Goal: Book appointment/travel/reservation

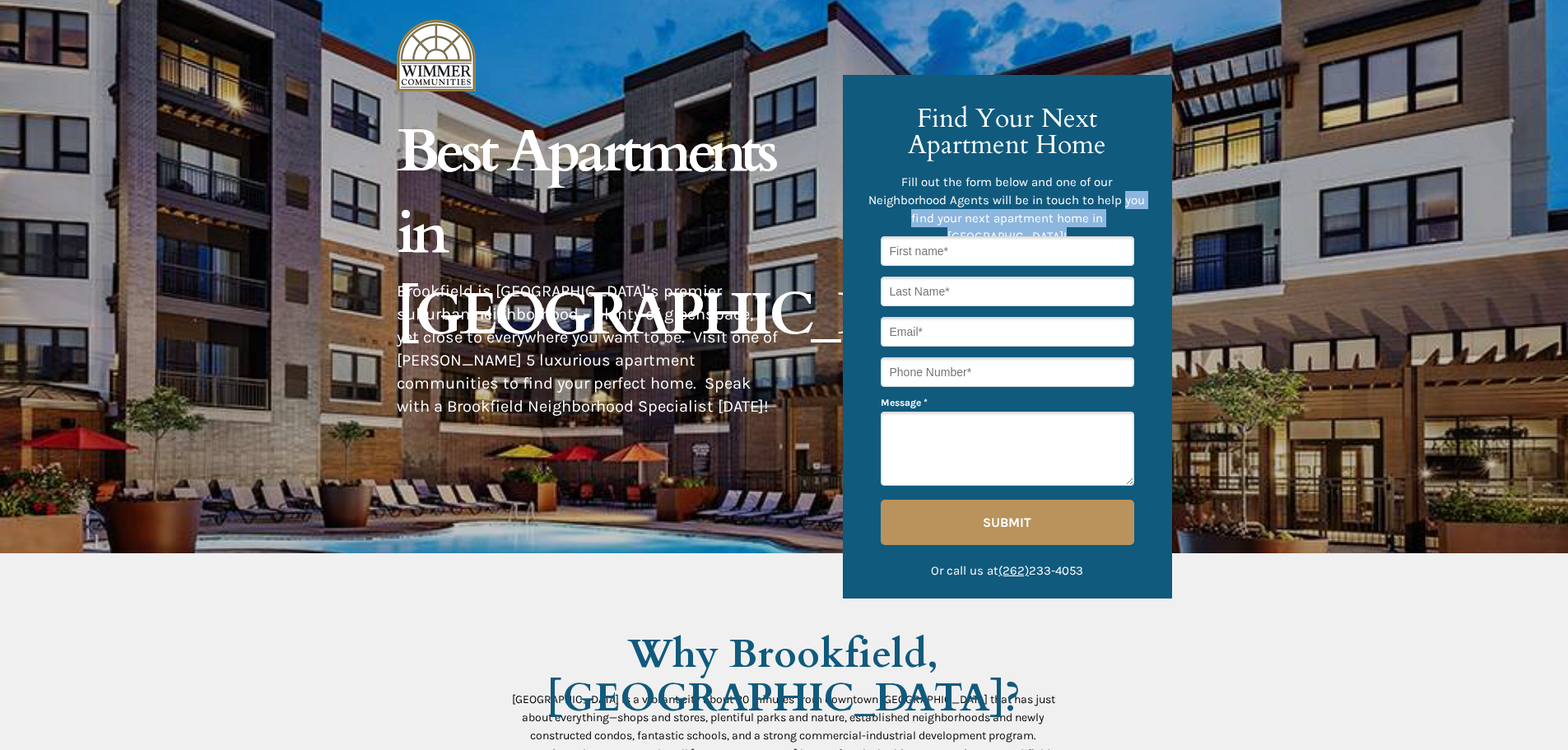
drag, startPoint x: 913, startPoint y: 114, endPoint x: 1126, endPoint y: 199, distance: 229.3
click at [1126, 199] on div "Fill out the form below and one of our Neighborhood Agents will be in touch to …" at bounding box center [1007, 337] width 329 height 523
click at [1134, 215] on p "Fill out the form below and one of our Neighborhood Agents will be in touch to …" at bounding box center [1006, 209] width 282 height 72
click at [948, 126] on span "Find Your Next Apartment Home" at bounding box center [1007, 132] width 198 height 63
click at [948, 127] on span "Find Your Next Apartment Home" at bounding box center [1007, 132] width 198 height 63
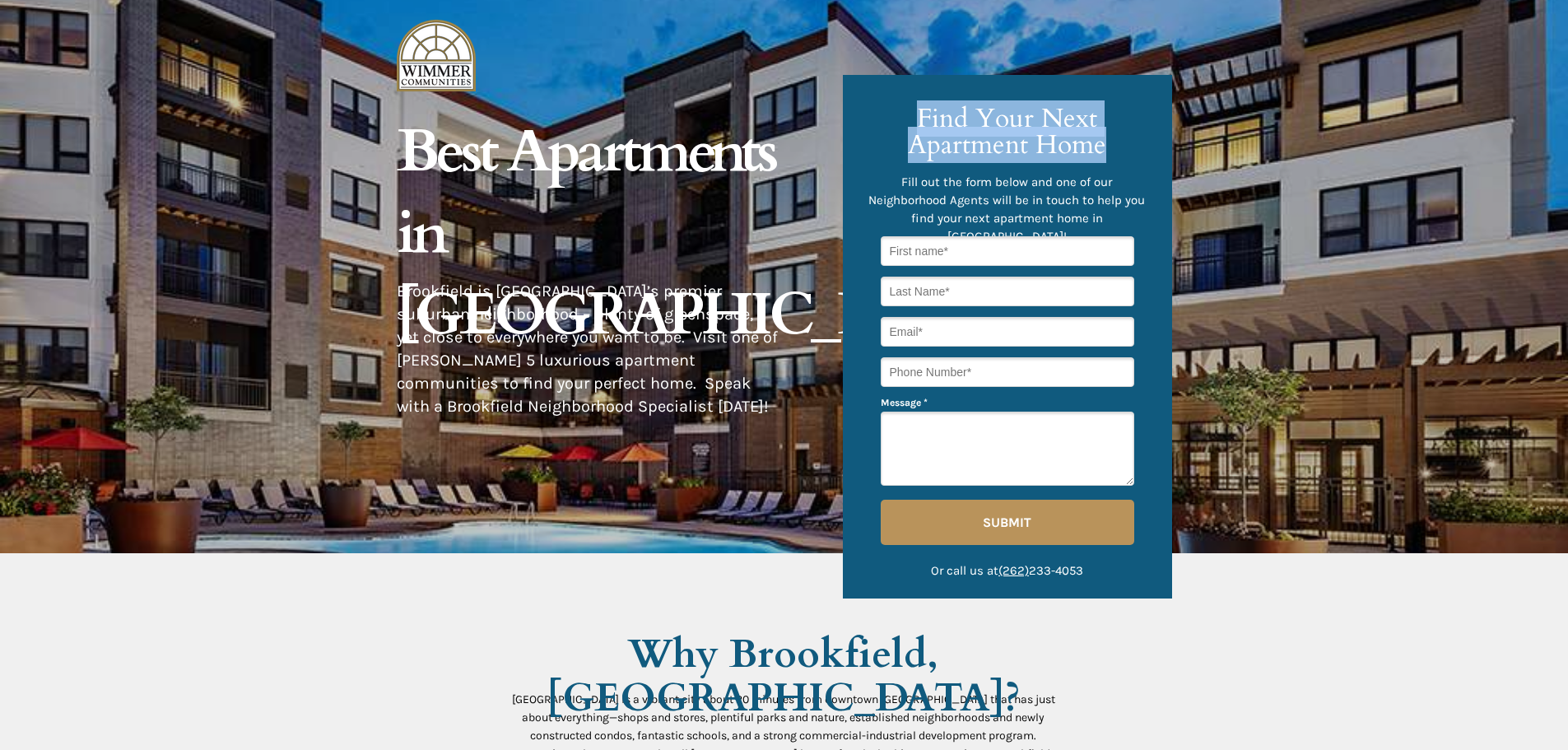
click at [949, 129] on span "Find Your Next Apartment Home" at bounding box center [1007, 132] width 198 height 63
copy div "Find Your Next Apartment Home"
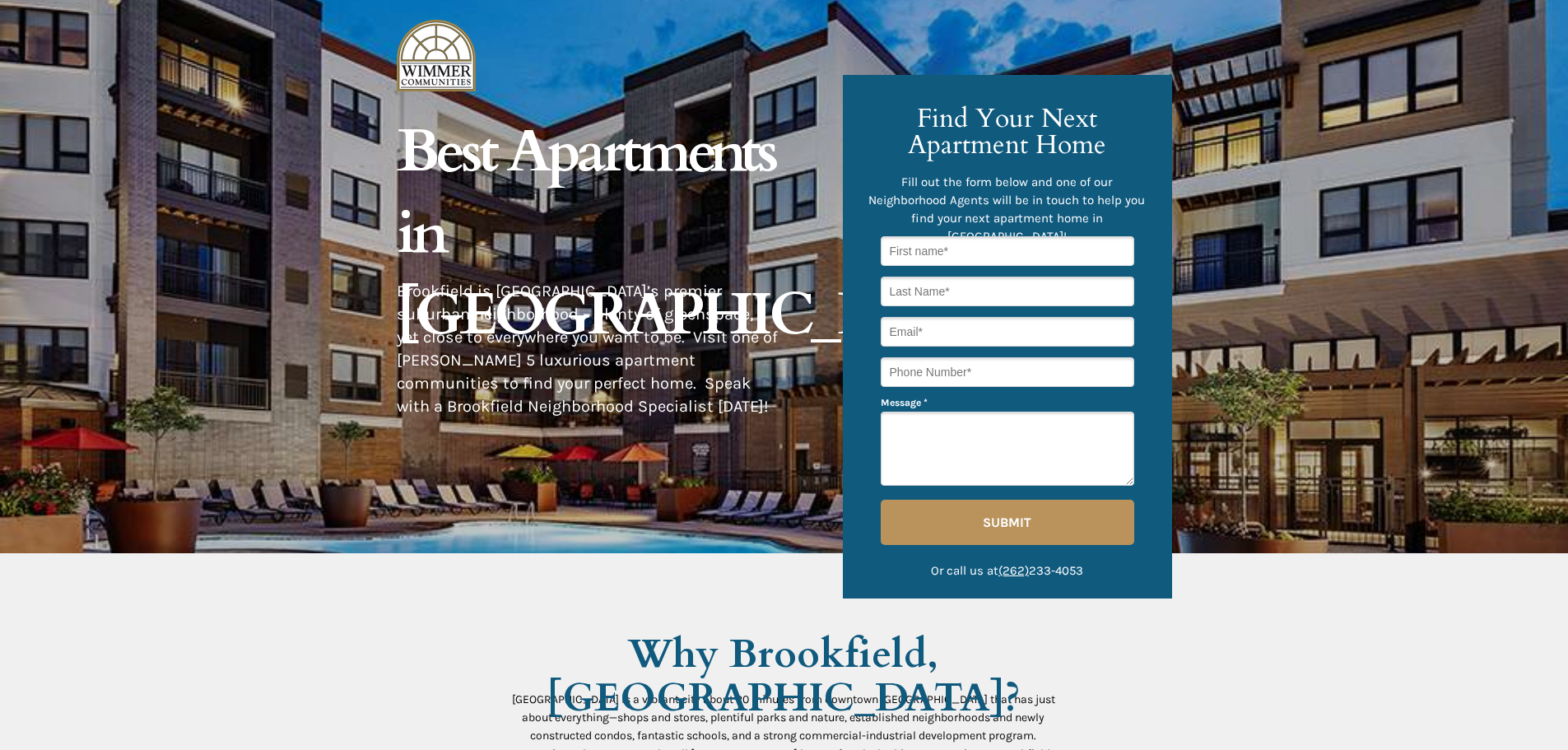
click at [1046, 210] on p "Fill out the form below and one of our Neighborhood Agents will be in touch to …" at bounding box center [1006, 209] width 282 height 72
click at [1050, 207] on p "Fill out the form below and one of our Neighborhood Agents will be in touch to …" at bounding box center [1006, 209] width 282 height 72
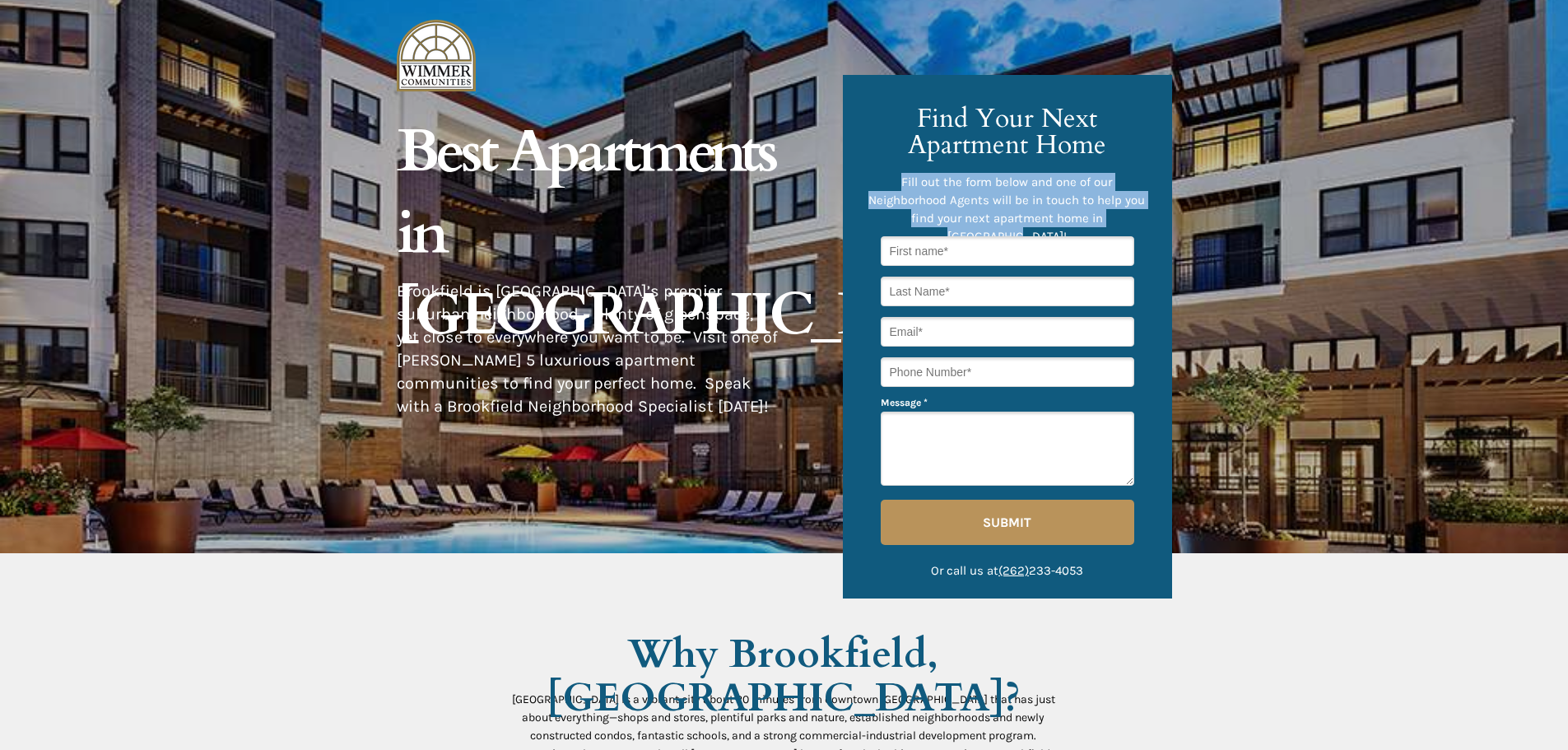
drag, startPoint x: 1146, startPoint y: 215, endPoint x: 898, endPoint y: 180, distance: 250.5
click at [898, 180] on p "Fill out the form below and one of our Neighborhood Agents will be in touch to …" at bounding box center [1006, 209] width 282 height 72
copy span "Fill out the form below and one of our Neighborhood Agents will be in touch to …"
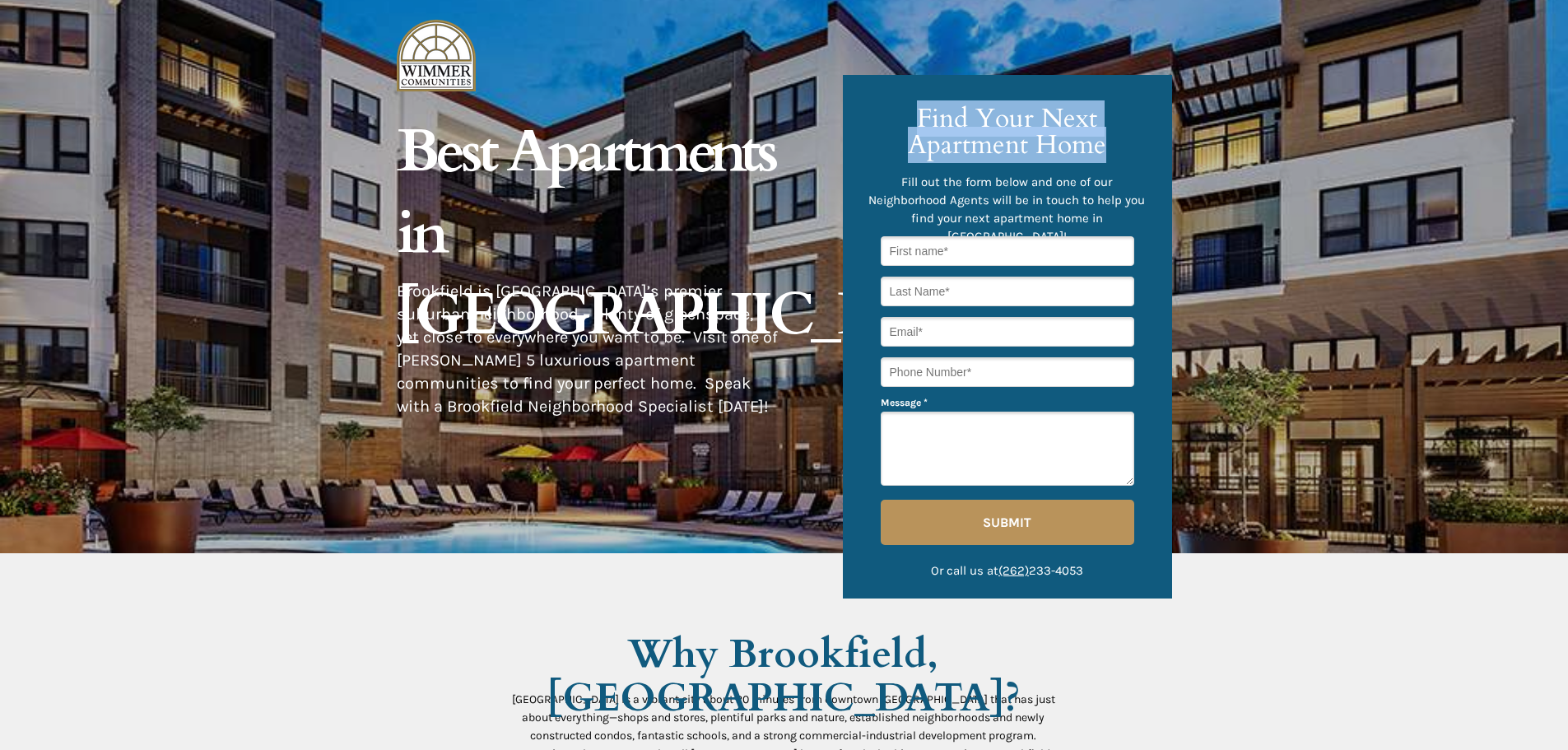
drag, startPoint x: 917, startPoint y: 113, endPoint x: 1105, endPoint y: 154, distance: 192.4
click at [1105, 154] on h3 "Find Your Next Apartment Home" at bounding box center [1007, 131] width 253 height 53
copy span "Find Your Next Apartment Home"
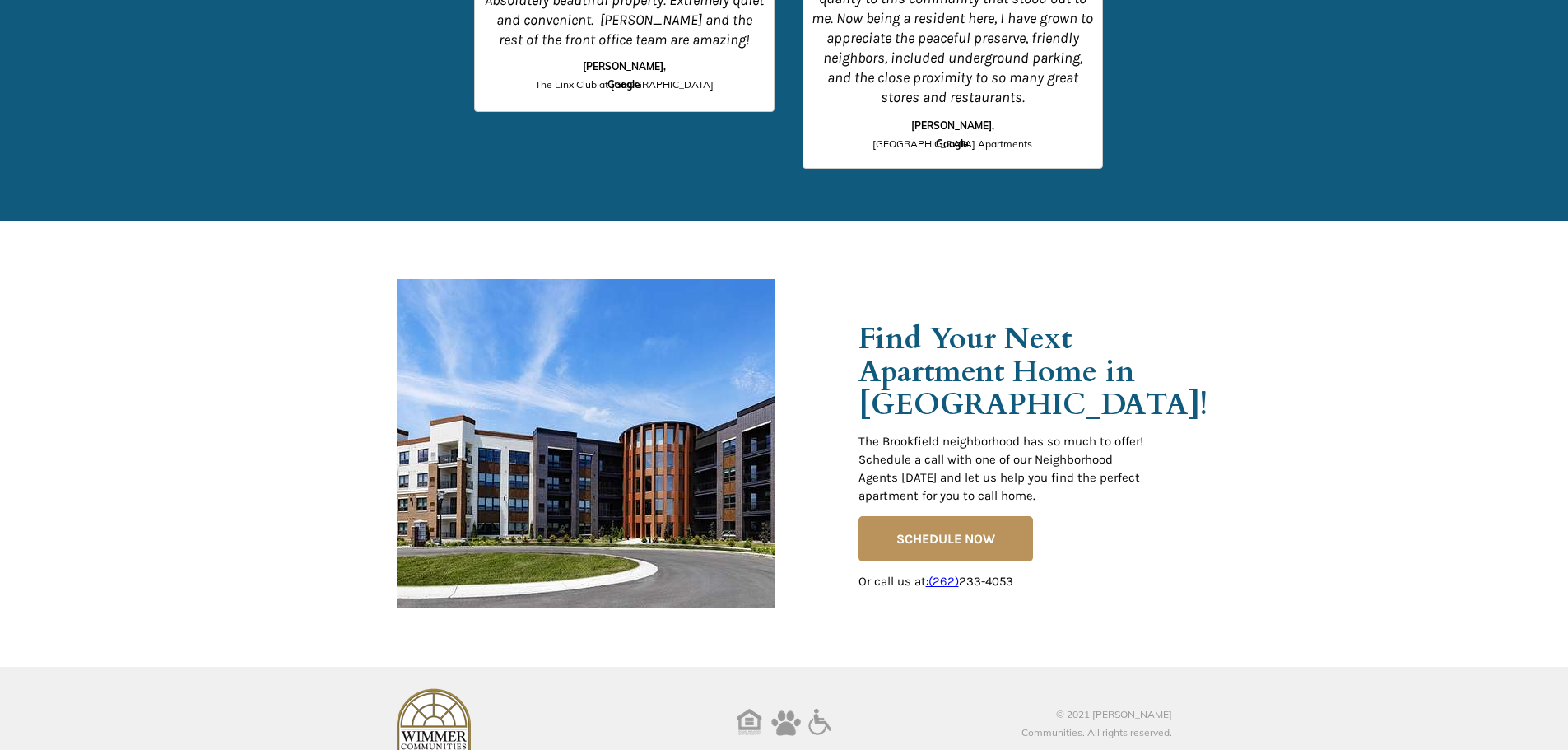
scroll to position [2527, 0]
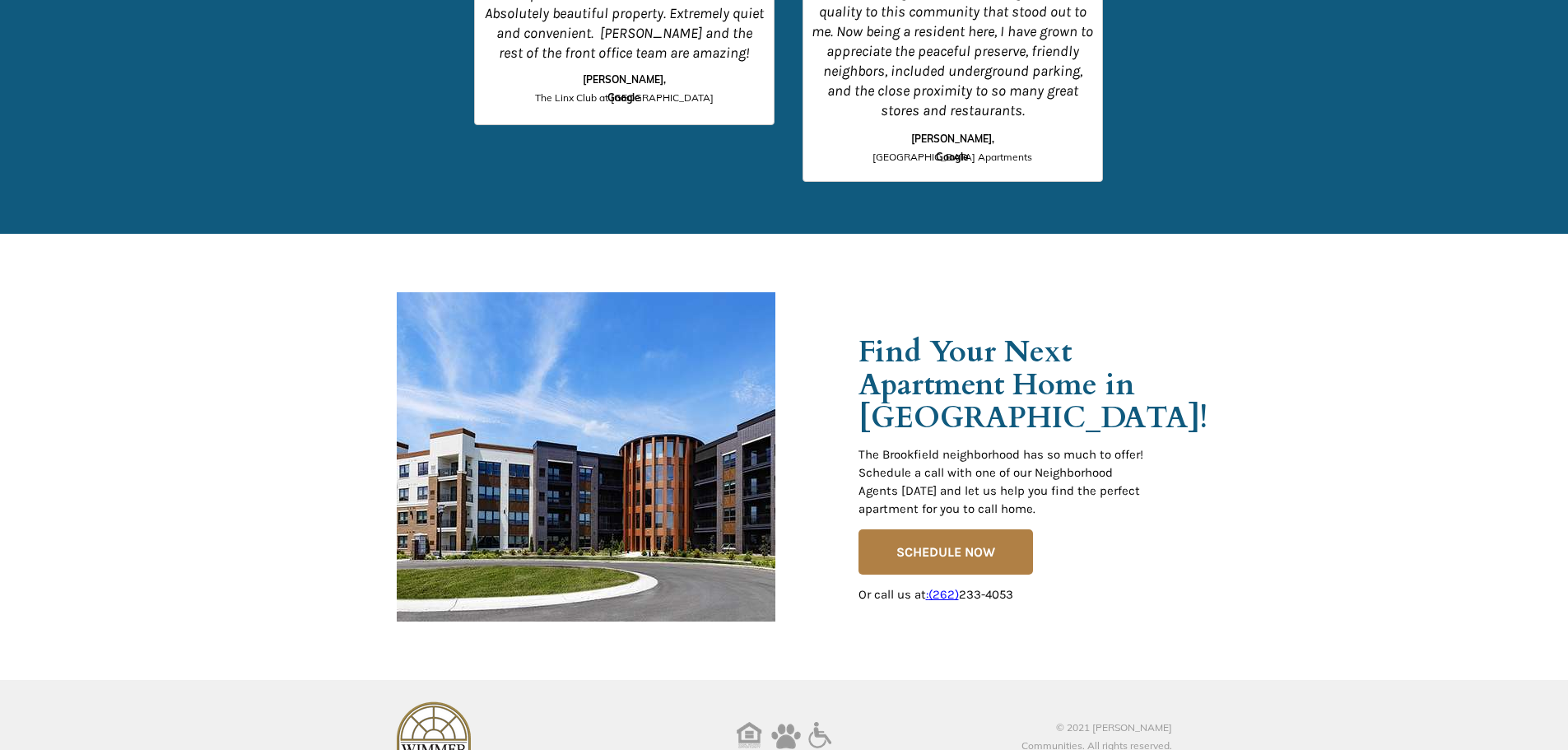
click at [947, 557] on span "SCHEDULE NOW" at bounding box center [945, 551] width 175 height 16
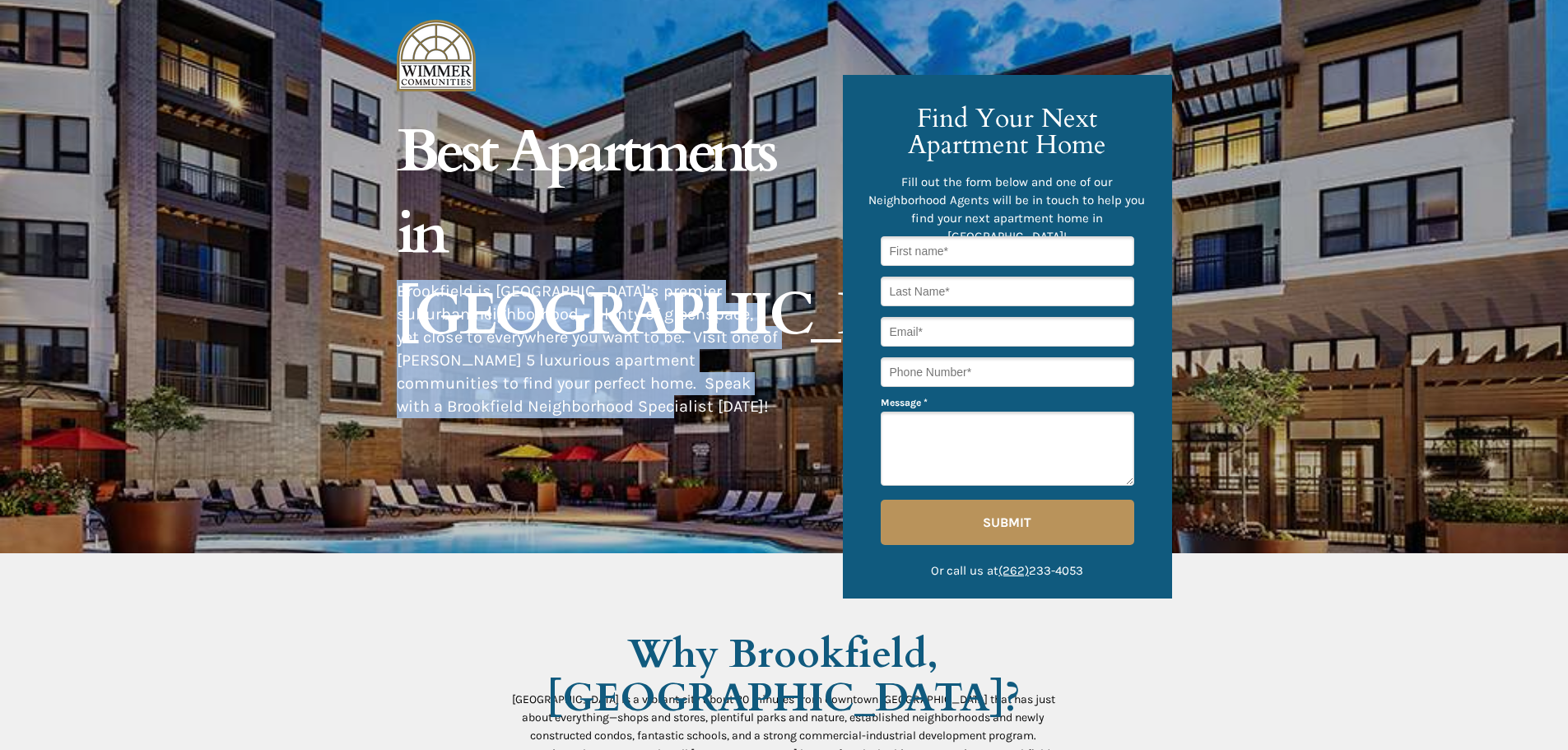
drag, startPoint x: 401, startPoint y: 288, endPoint x: 651, endPoint y: 403, distance: 275.2
click at [651, 403] on p "Brookfield is [GEOGRAPHIC_DATA]’s premier suburban neighborhood – plenty of gre…" at bounding box center [587, 350] width 382 height 139
copy span "Brookfield is [GEOGRAPHIC_DATA]’s premier suburban neighborhood – plenty of gre…"
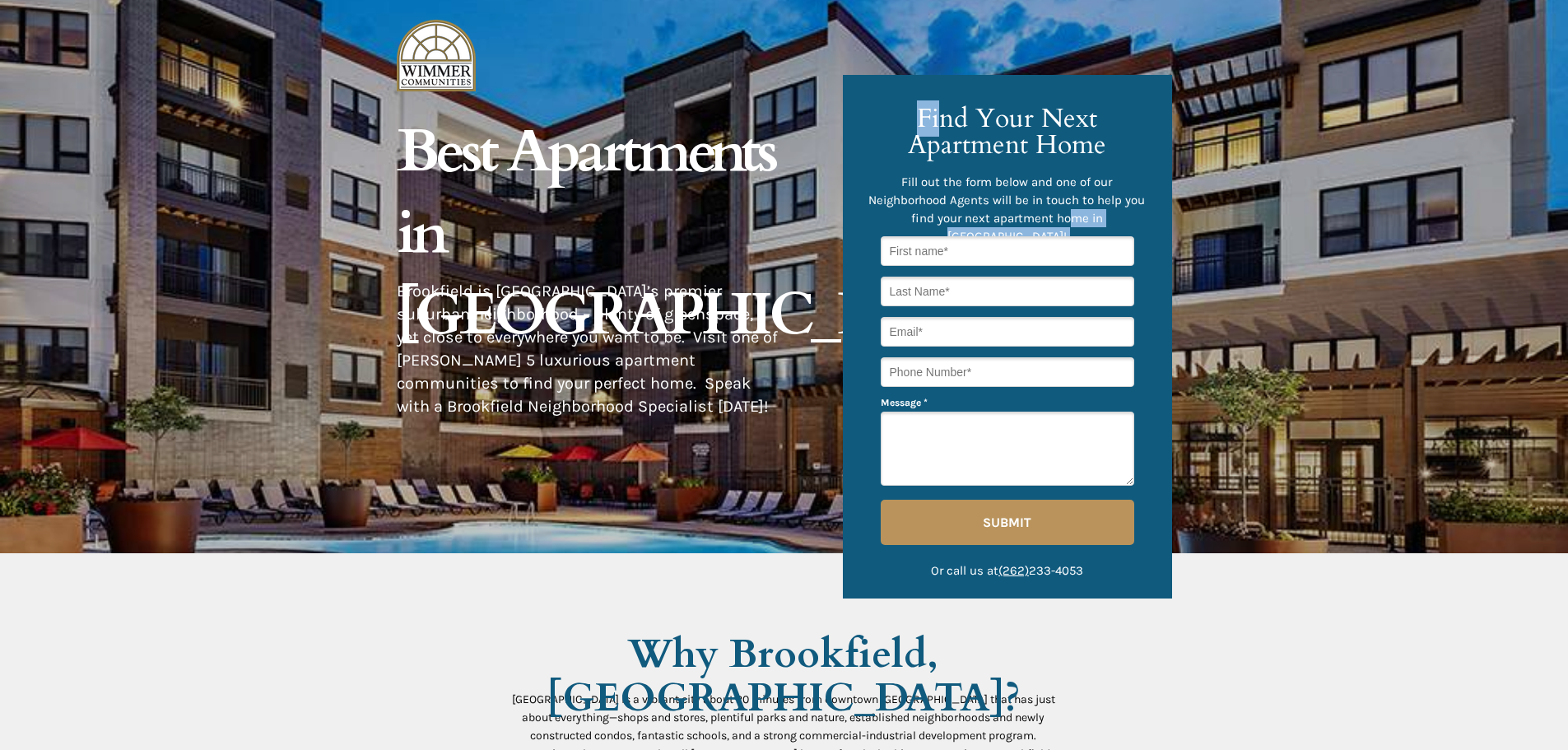
drag, startPoint x: 958, startPoint y: 154, endPoint x: 1041, endPoint y: 221, distance: 106.7
click at [1041, 221] on div "Fill out the form below and one of our Neighborhood Agents will be in touch to …" at bounding box center [1007, 337] width 329 height 523
click at [1041, 218] on span "Fill out the form below and one of our Neighborhood Agents will be in touch to …" at bounding box center [1006, 209] width 277 height 69
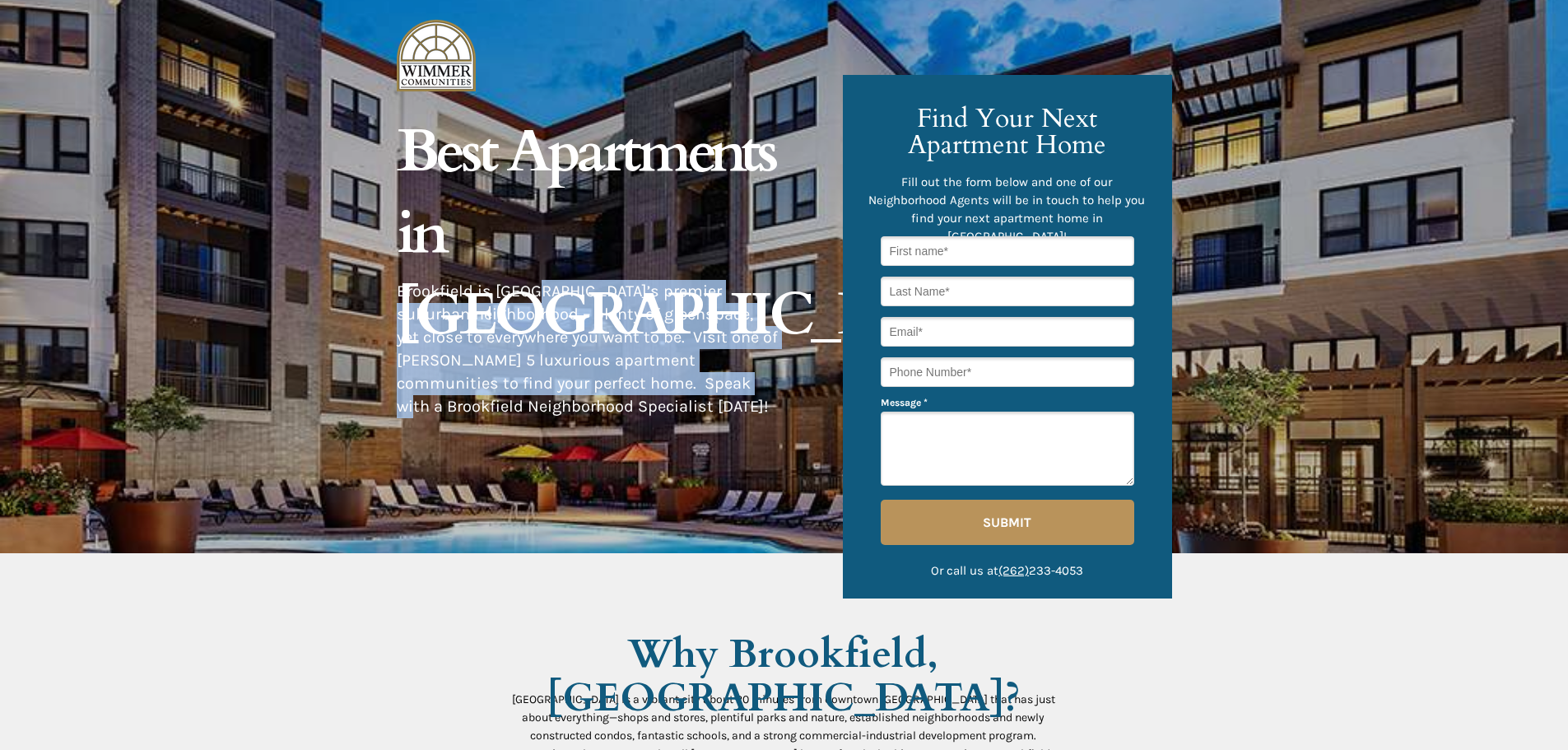
drag, startPoint x: 671, startPoint y: 381, endPoint x: 548, endPoint y: 296, distance: 149.5
click at [543, 294] on span "Brookfield is [GEOGRAPHIC_DATA]’s premier suburban neighborhood – plenty of gre…" at bounding box center [587, 348] width 381 height 134
click at [562, 303] on p "Brookfield is [GEOGRAPHIC_DATA]’s premier suburban neighborhood – plenty of gre…" at bounding box center [587, 350] width 382 height 139
drag, startPoint x: 647, startPoint y: 406, endPoint x: 401, endPoint y: 289, distance: 272.4
click at [401, 289] on p "Brookfield is [GEOGRAPHIC_DATA]’s premier suburban neighborhood – plenty of gre…" at bounding box center [587, 350] width 382 height 139
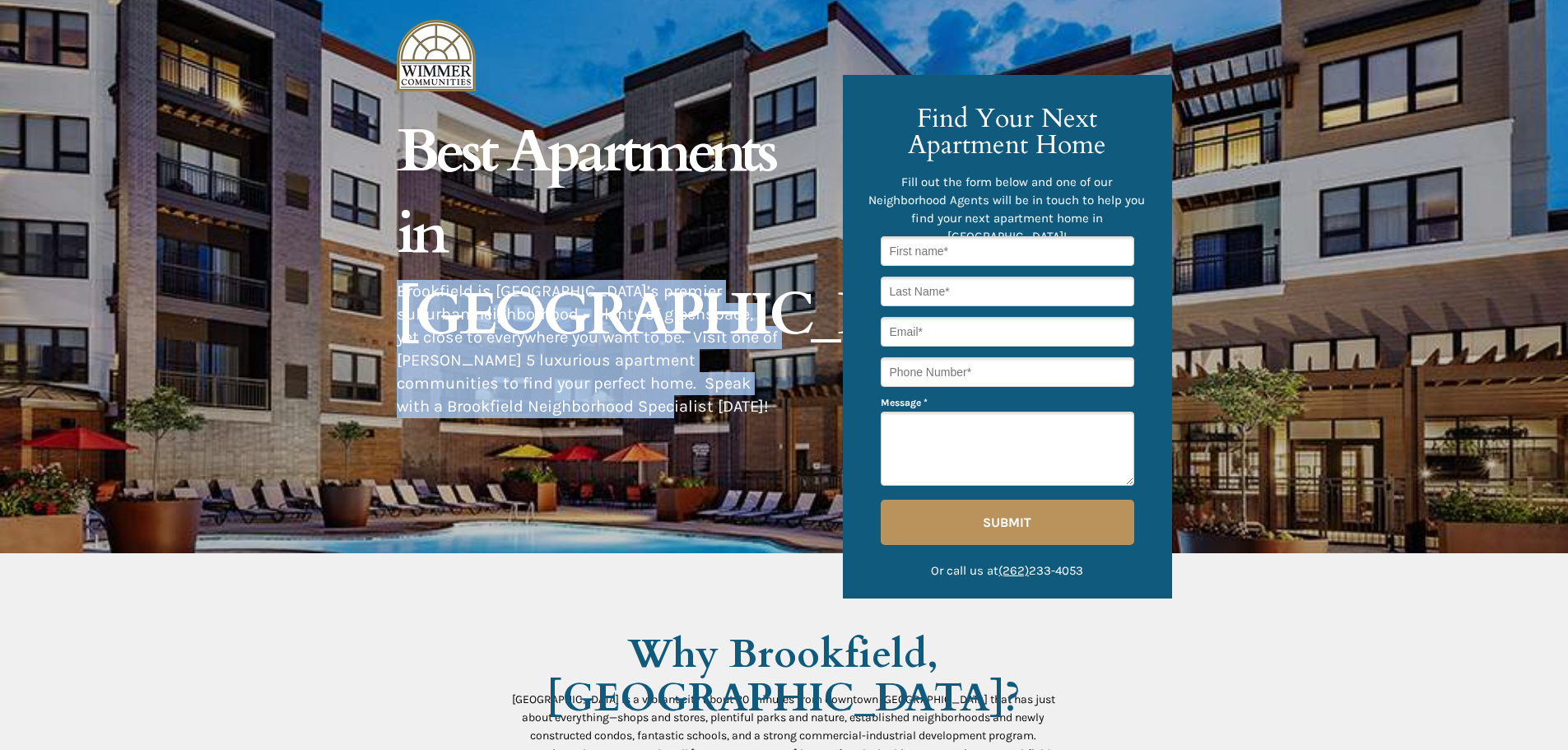
click at [401, 289] on span "Brookfield is [GEOGRAPHIC_DATA]’s premier suburban neighborhood – plenty of gre…" at bounding box center [587, 348] width 381 height 134
drag, startPoint x: 399, startPoint y: 289, endPoint x: 646, endPoint y: 400, distance: 270.8
click at [646, 400] on p "Brookfield is [GEOGRAPHIC_DATA]’s premier suburban neighborhood – plenty of gre…" at bounding box center [587, 350] width 382 height 139
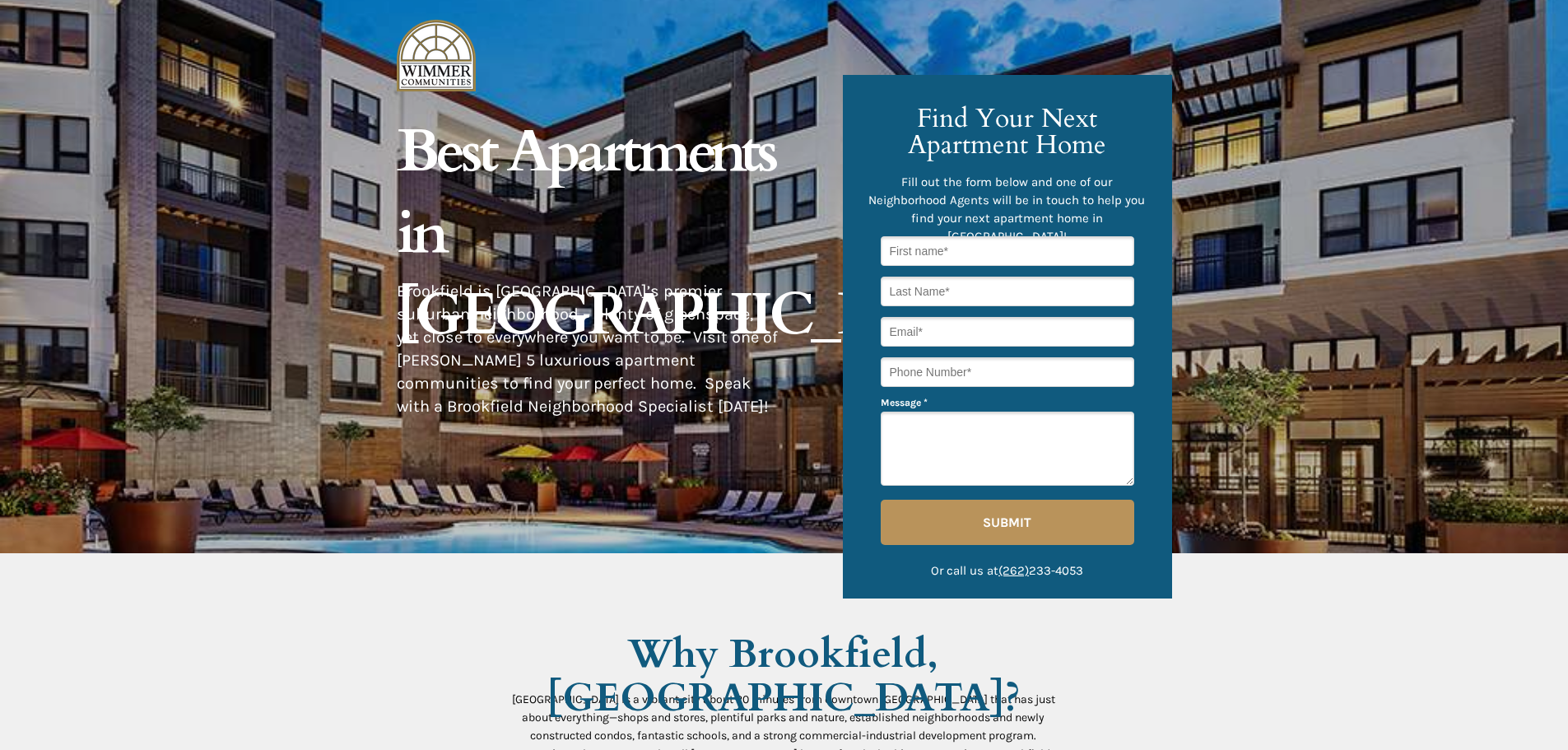
drag, startPoint x: 729, startPoint y: 277, endPoint x: 739, endPoint y: 264, distance: 16.4
click at [730, 277] on h1 "Best Apartments in [GEOGRAPHIC_DATA]" at bounding box center [613, 239] width 433 height 244
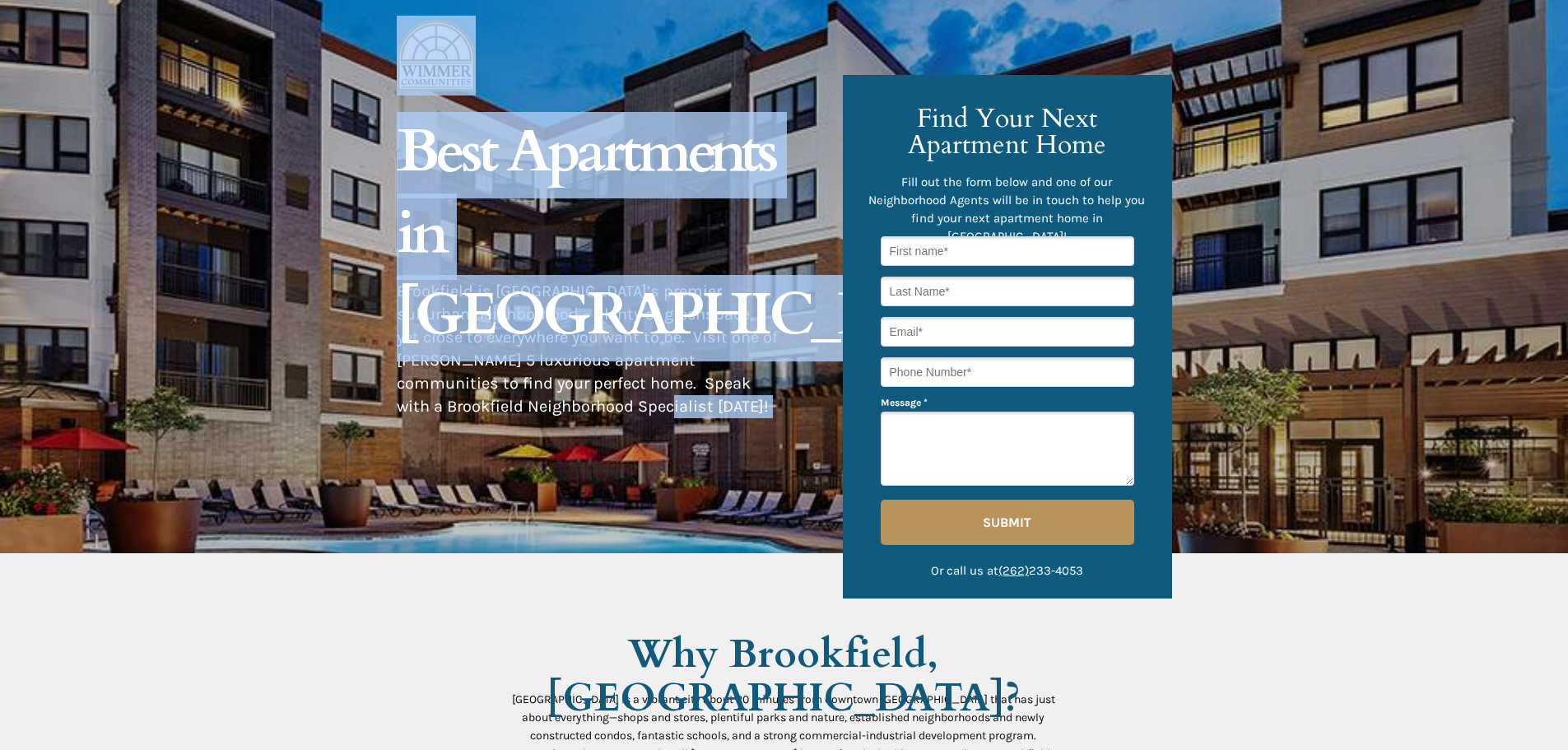
drag, startPoint x: 693, startPoint y: 398, endPoint x: 392, endPoint y: 296, distance: 317.8
click at [441, 311] on span "Brookfield is [GEOGRAPHIC_DATA]’s premier suburban neighborhood – plenty of gre…" at bounding box center [587, 348] width 381 height 134
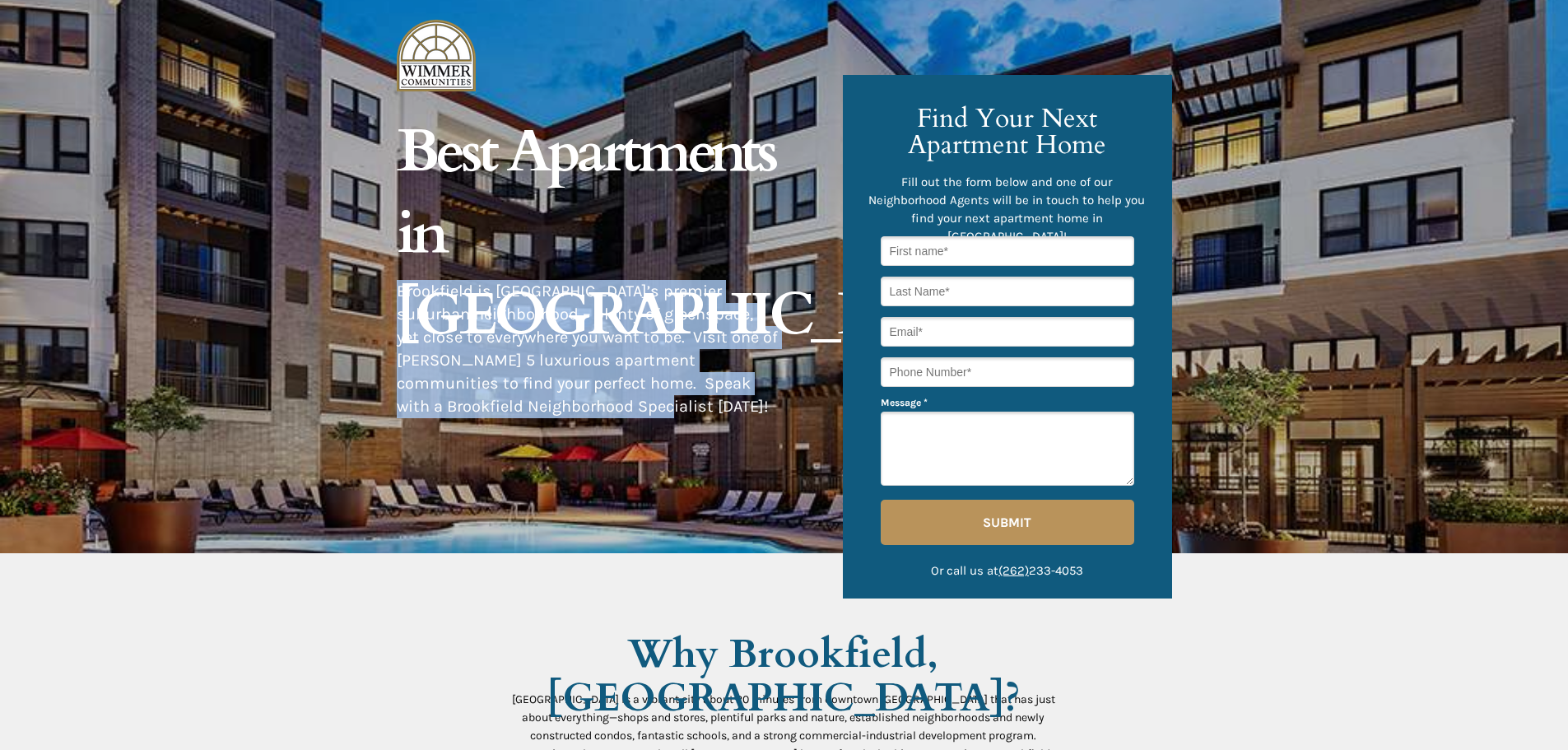
drag, startPoint x: 396, startPoint y: 296, endPoint x: 640, endPoint y: 404, distance: 266.8
click at [640, 404] on p "Brookfield is [GEOGRAPHIC_DATA]’s premier suburban neighborhood – plenty of gre…" at bounding box center [587, 350] width 382 height 139
copy span "Brookfield is [GEOGRAPHIC_DATA]’s premier suburban neighborhood – plenty of gre…"
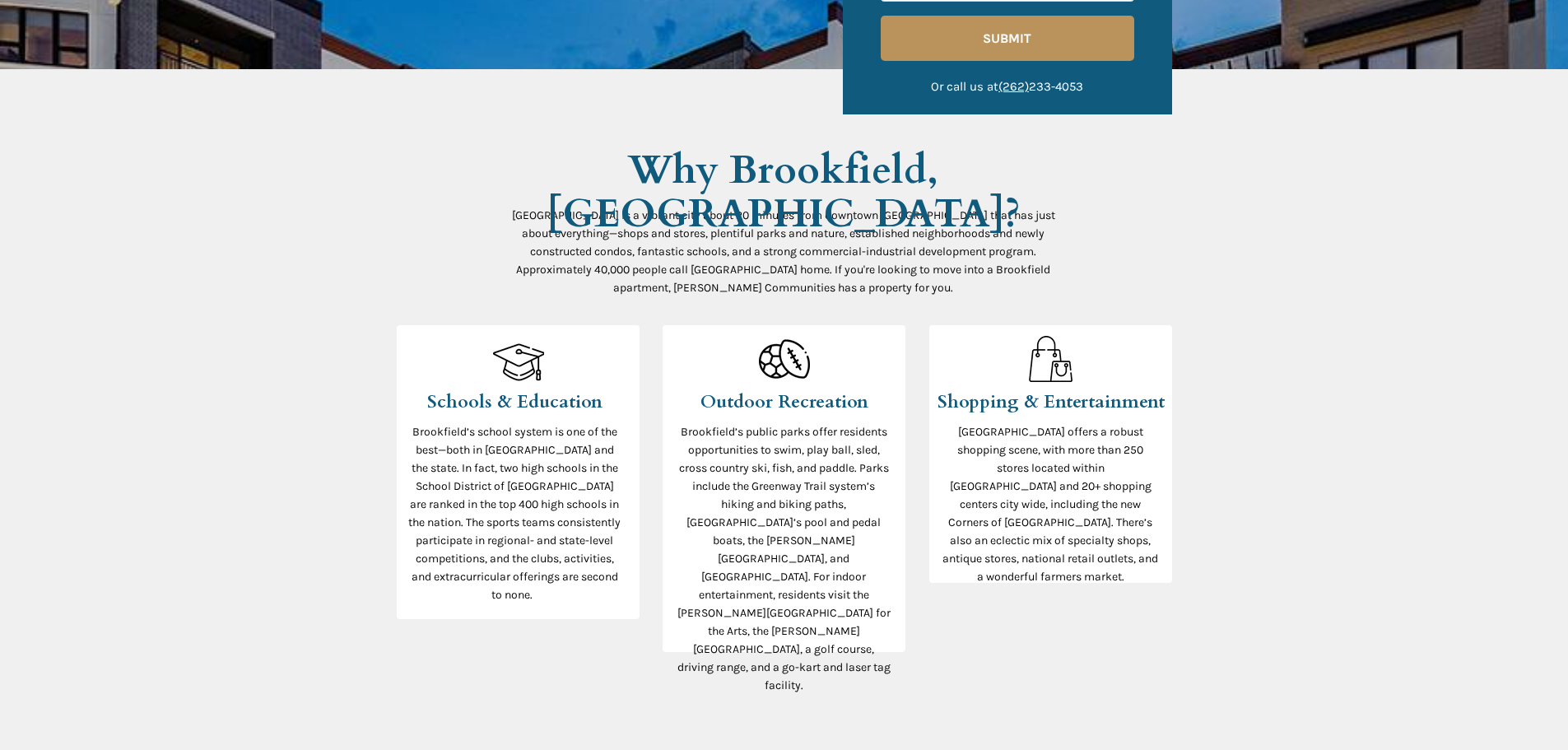
scroll to position [514, 0]
